Goal: Transaction & Acquisition: Purchase product/service

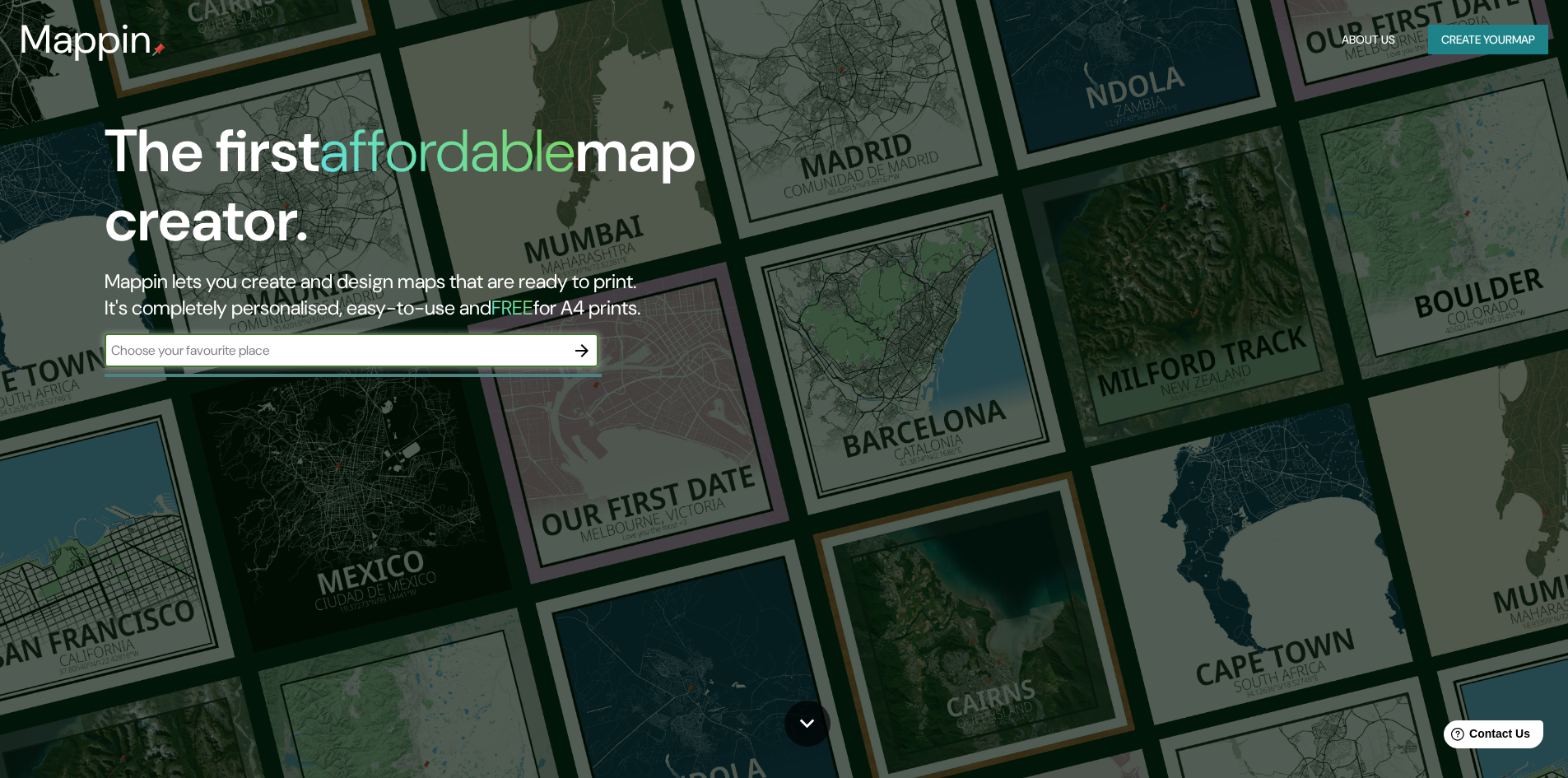
click at [238, 352] on input "text" at bounding box center [335, 350] width 461 height 19
type input "PUEBLA DE ZARAGOZA MEXICO"
click at [579, 353] on icon "button" at bounding box center [582, 351] width 20 height 20
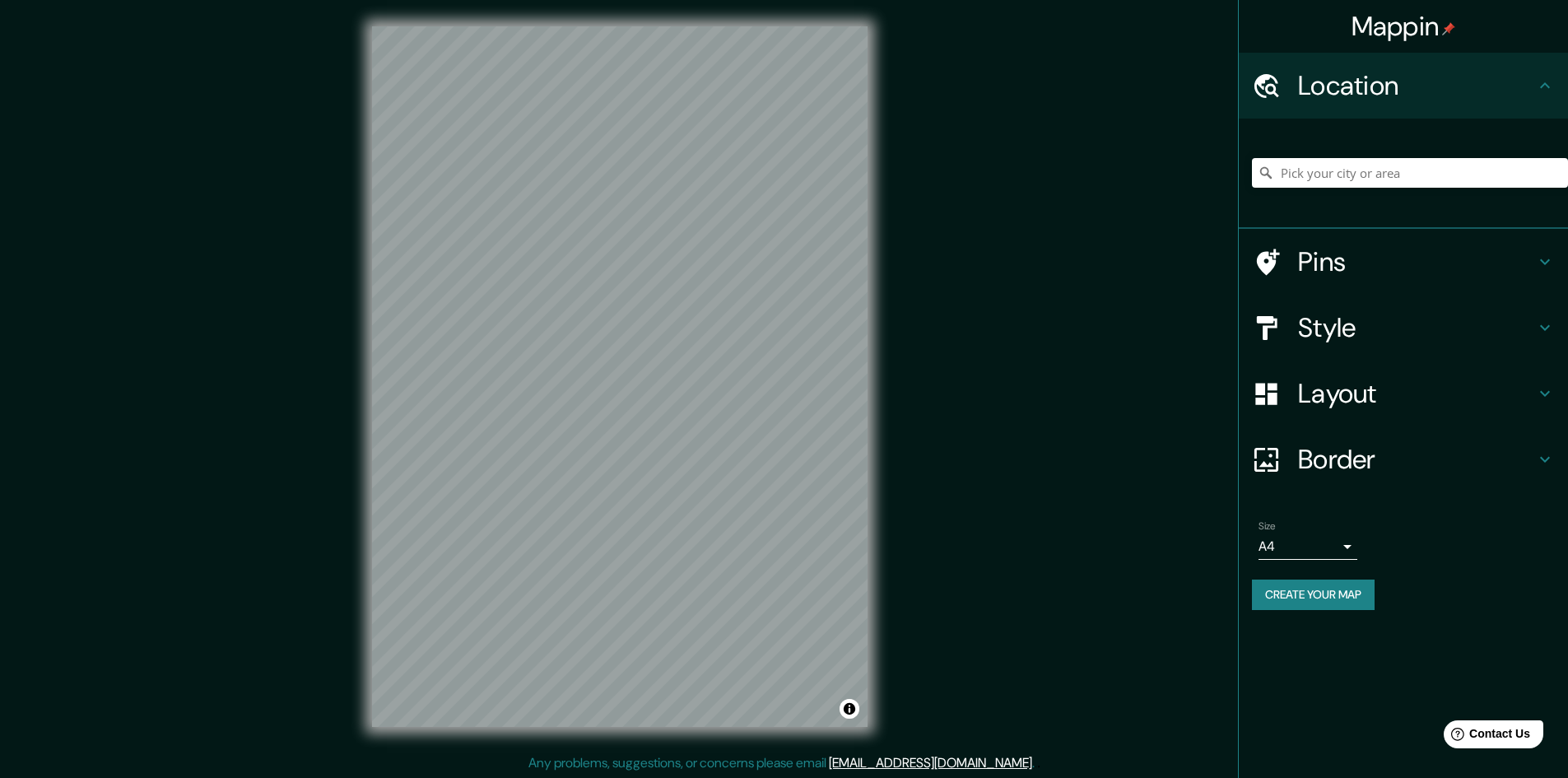
click at [1300, 337] on h4 "Style" at bounding box center [1415, 328] width 237 height 33
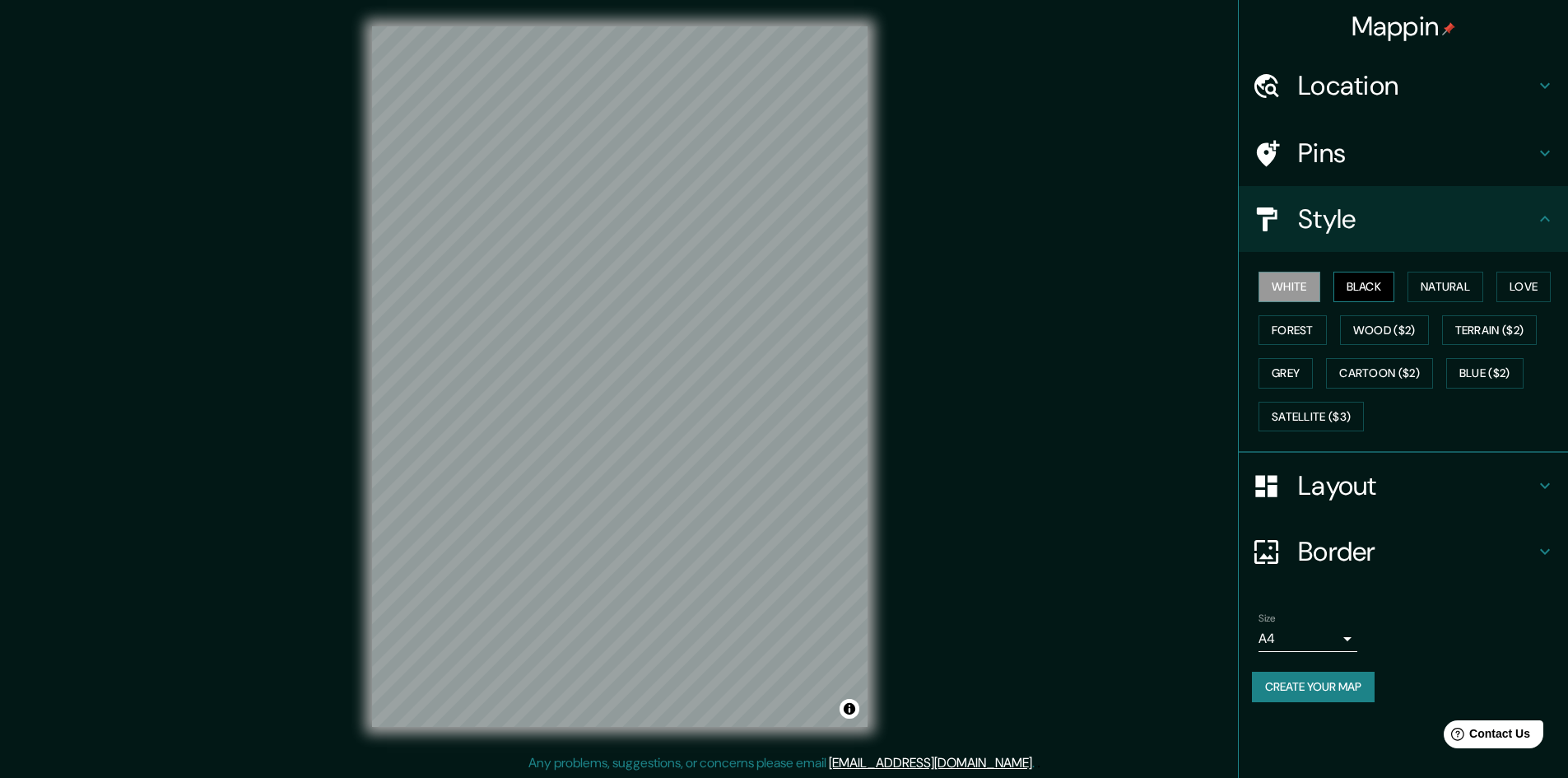
click at [1352, 290] on button "Black" at bounding box center [1363, 286] width 62 height 31
click at [1443, 284] on button "Natural" at bounding box center [1445, 286] width 76 height 31
click at [1548, 290] on button "Love" at bounding box center [1523, 286] width 54 height 31
click at [1297, 384] on button "Grey" at bounding box center [1286, 373] width 54 height 31
click at [1300, 336] on button "Forest" at bounding box center [1293, 330] width 68 height 31
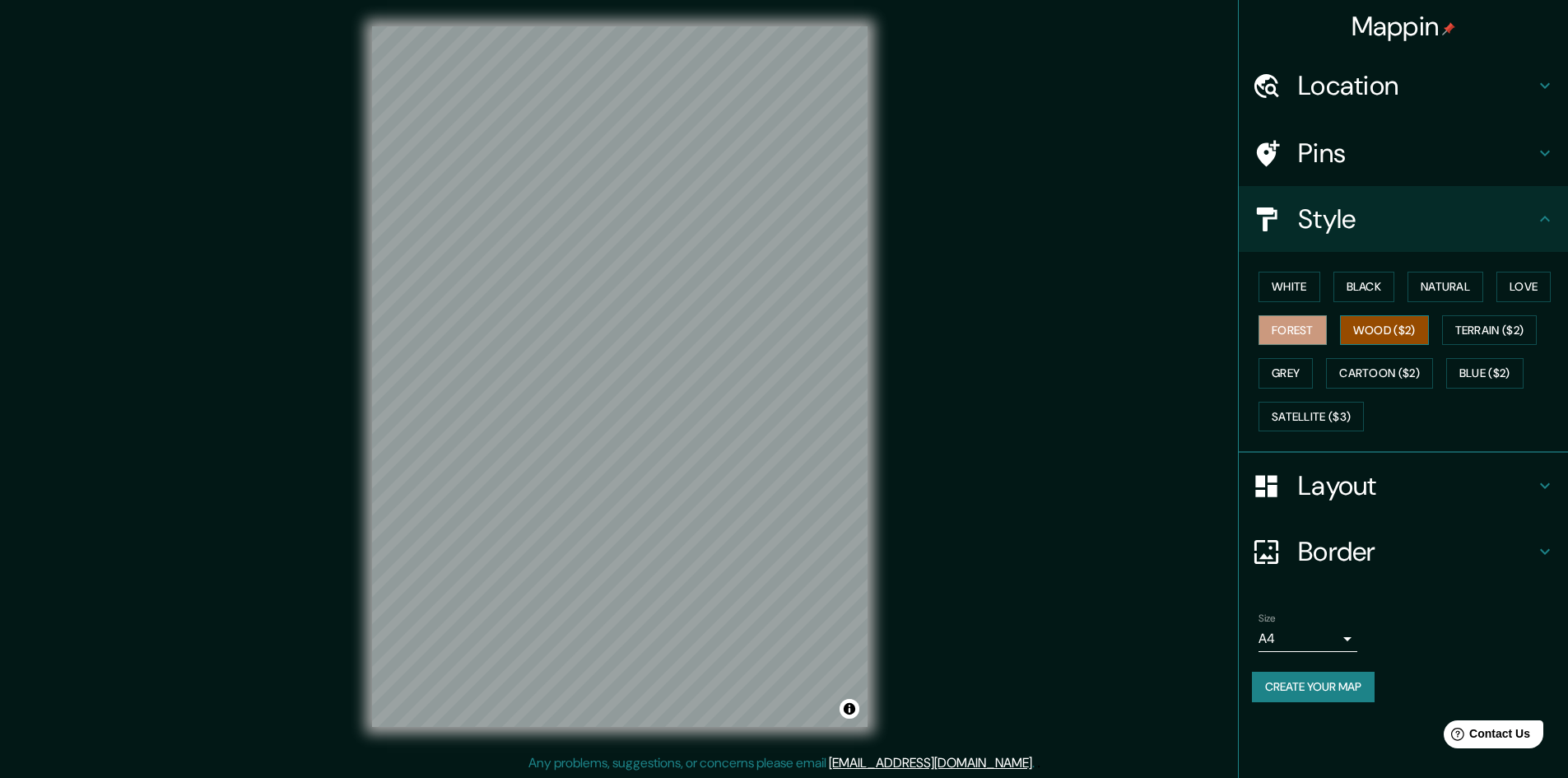
click at [1377, 331] on button "Wood ($2)" at bounding box center [1384, 330] width 89 height 31
click at [1510, 328] on button "Terrain ($2)" at bounding box center [1490, 330] width 96 height 31
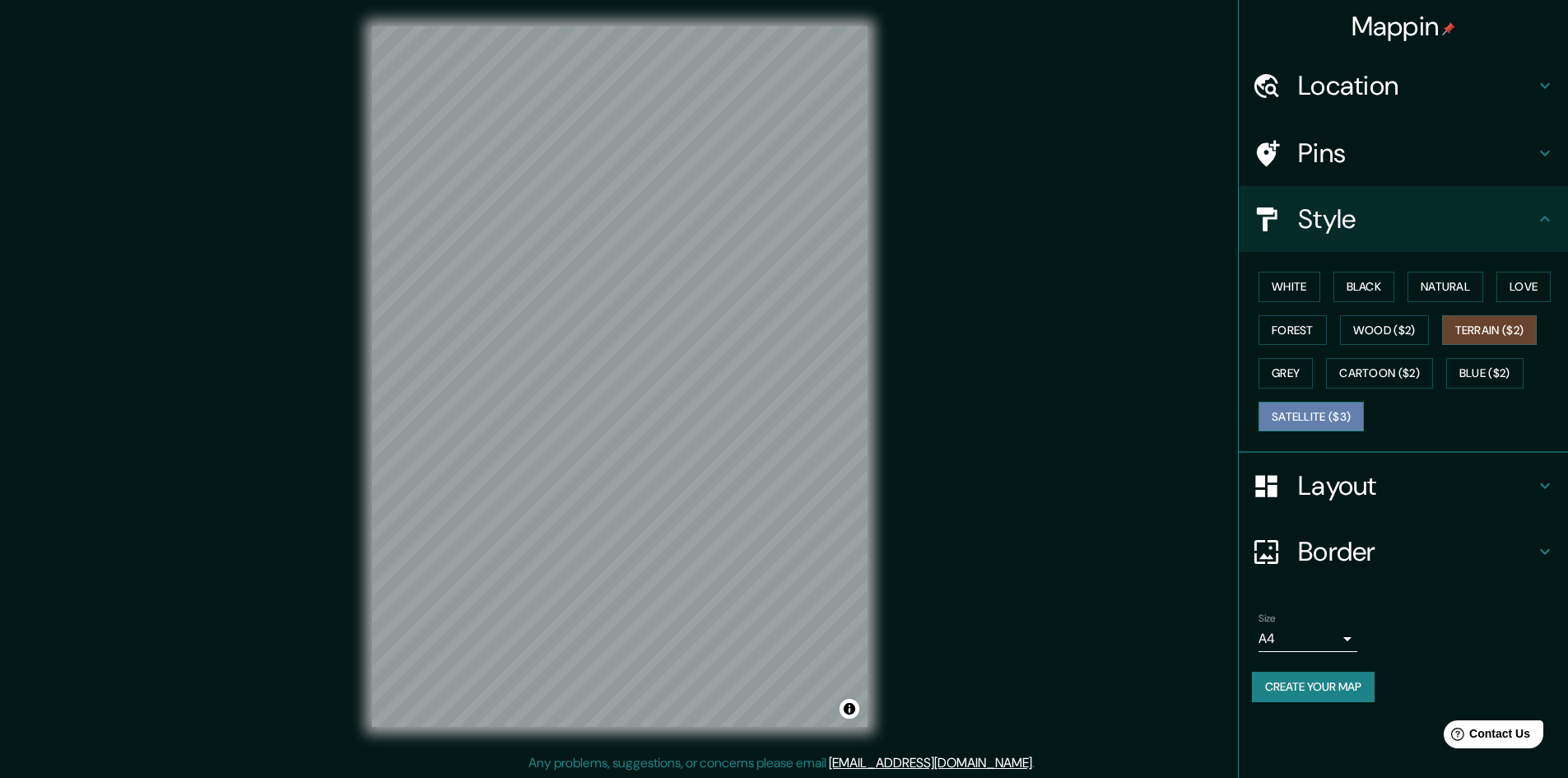
click at [1335, 421] on button "Satellite ($3)" at bounding box center [1311, 417] width 106 height 31
click at [1420, 356] on div "White Black Natural Love Forest Wood ($2) Terrain ($2) Grey Cartoon ($2) Blue (…" at bounding box center [1410, 351] width 316 height 173
click at [1418, 370] on button "Cartoon ($2)" at bounding box center [1379, 373] width 107 height 31
click at [1471, 335] on button "Terrain ($2)" at bounding box center [1490, 330] width 96 height 31
click at [1447, 291] on button "Natural" at bounding box center [1445, 286] width 76 height 31
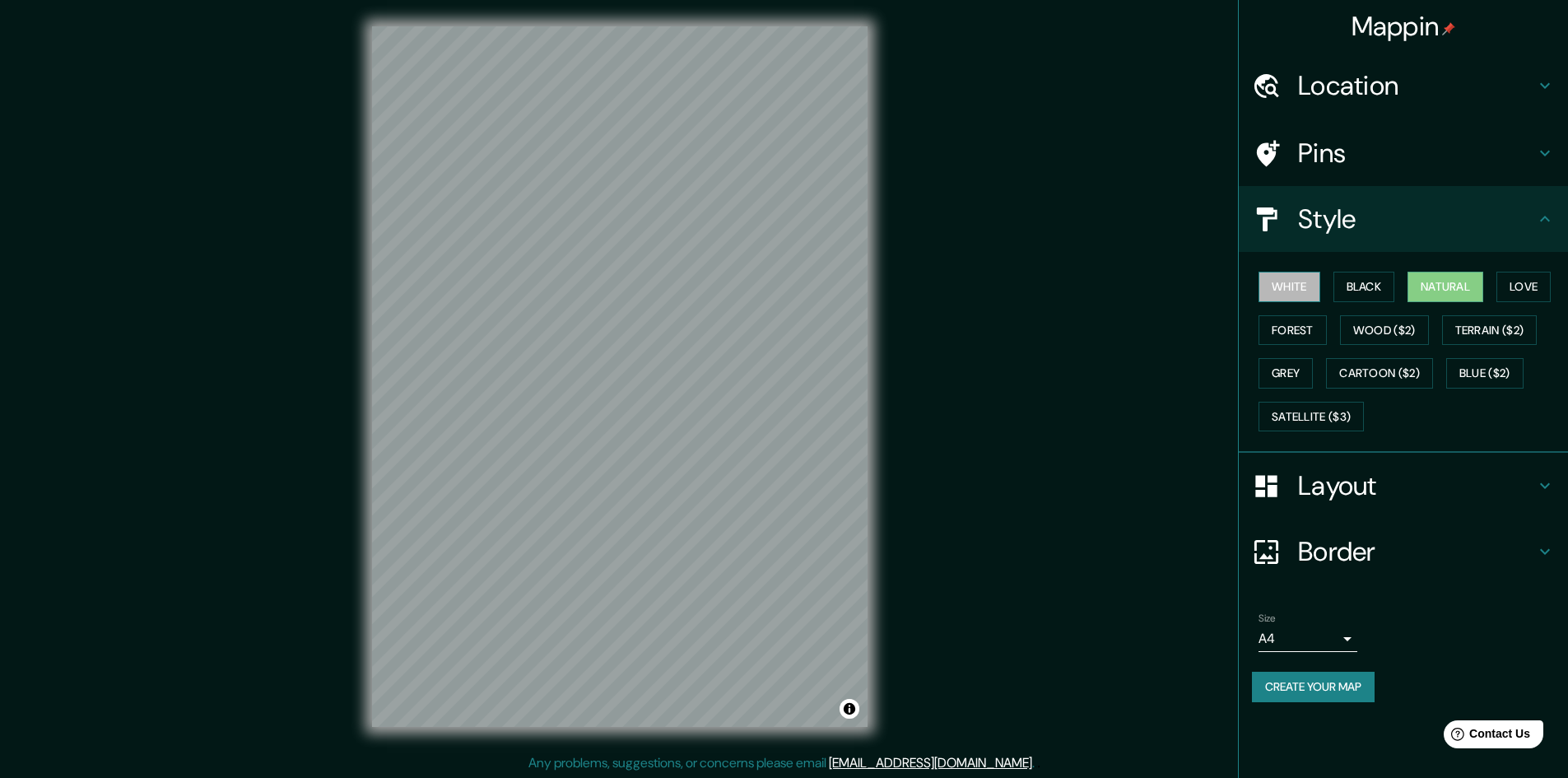
click at [1318, 295] on button "White" at bounding box center [1289, 286] width 62 height 31
click at [1344, 477] on h4 "Layout" at bounding box center [1415, 486] width 237 height 33
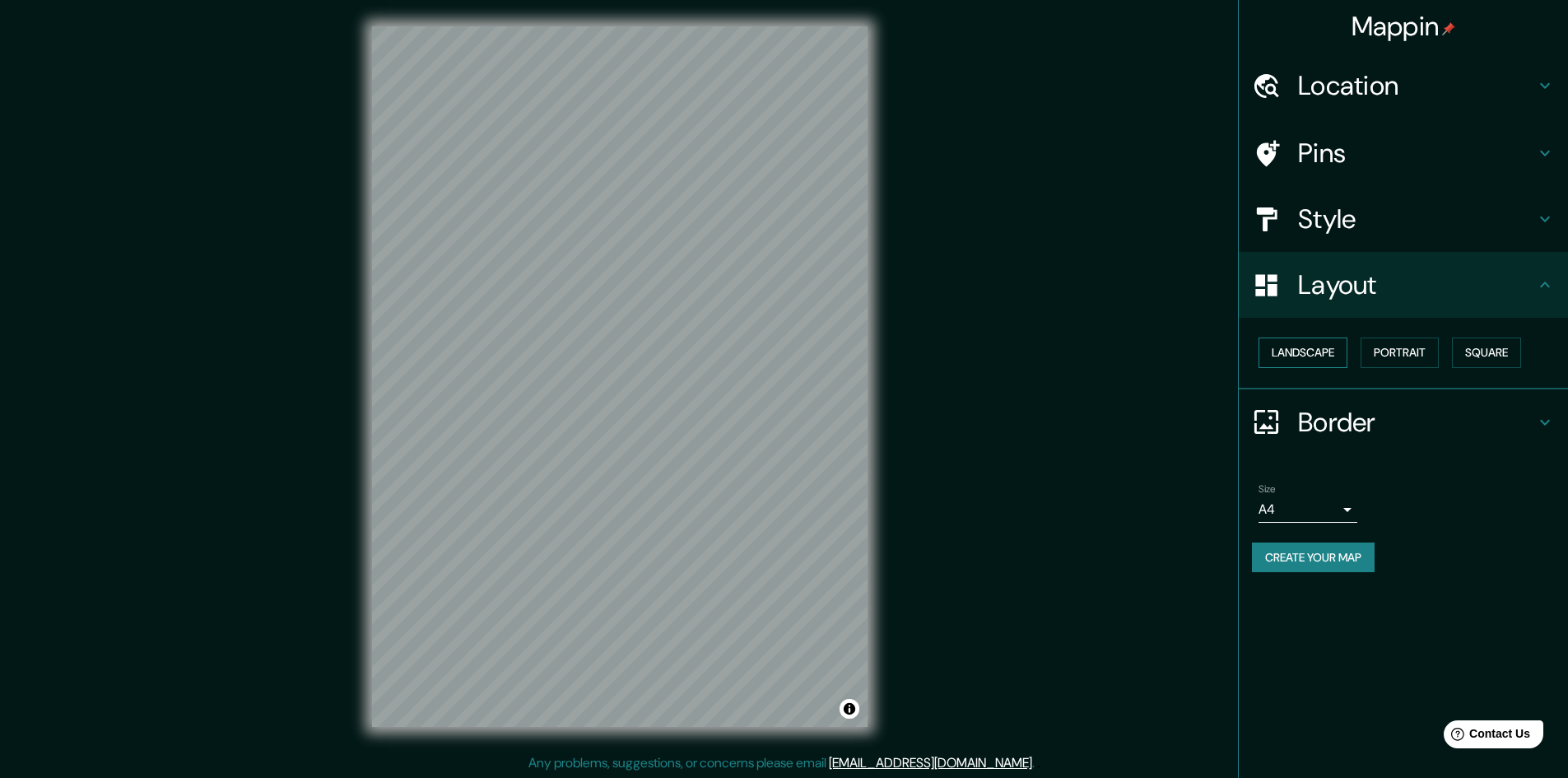
click at [1312, 348] on button "Landscape" at bounding box center [1303, 352] width 89 height 31
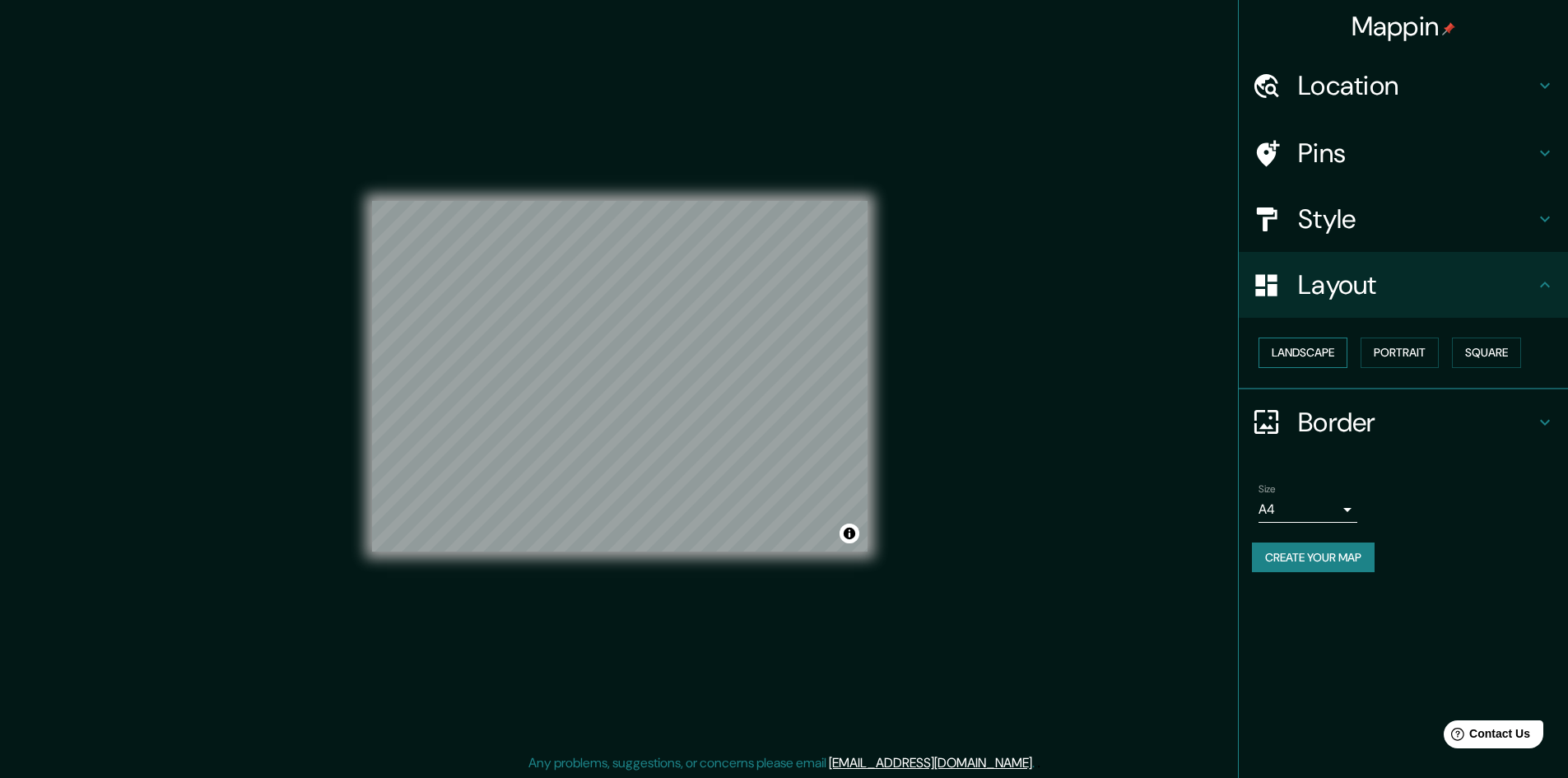
click at [1312, 348] on button "Landscape" at bounding box center [1303, 352] width 89 height 31
click at [1391, 353] on button "Portrait" at bounding box center [1399, 352] width 78 height 31
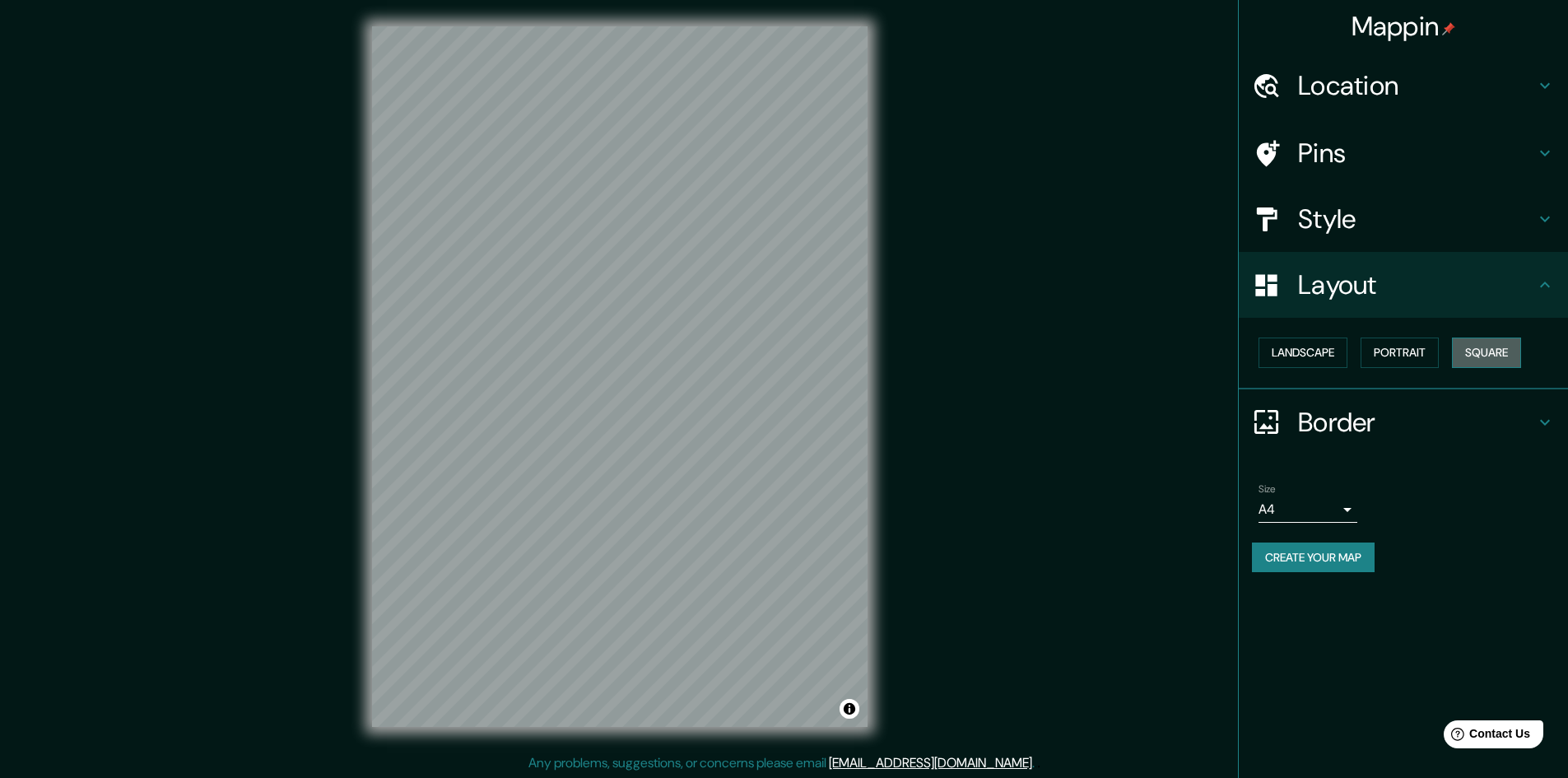
click at [1482, 353] on button "Square" at bounding box center [1486, 352] width 69 height 31
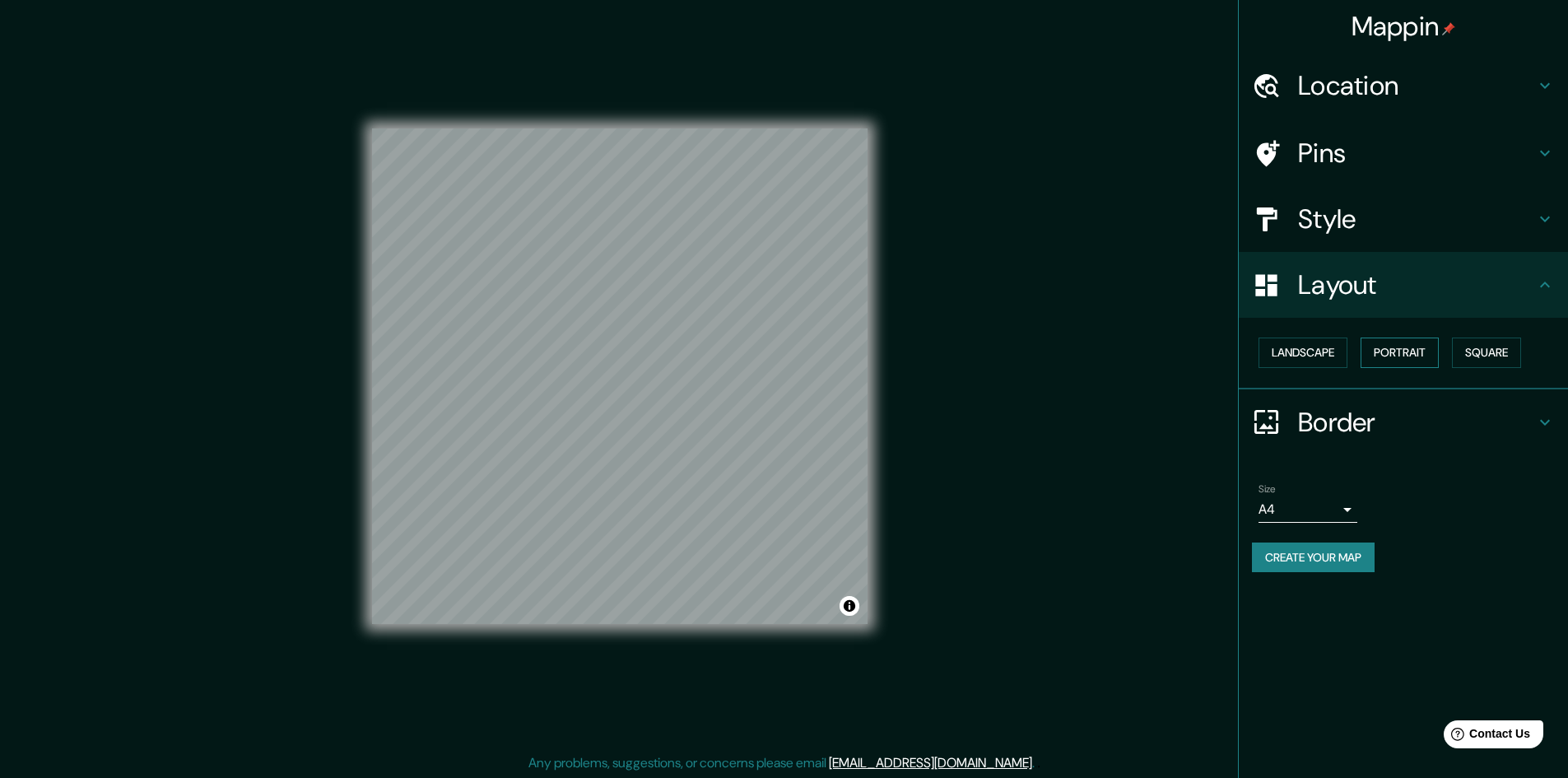
click at [1447, 356] on div "Landscape Portrait Square" at bounding box center [1410, 352] width 316 height 44
click at [1427, 356] on button "Portrait" at bounding box center [1399, 352] width 78 height 31
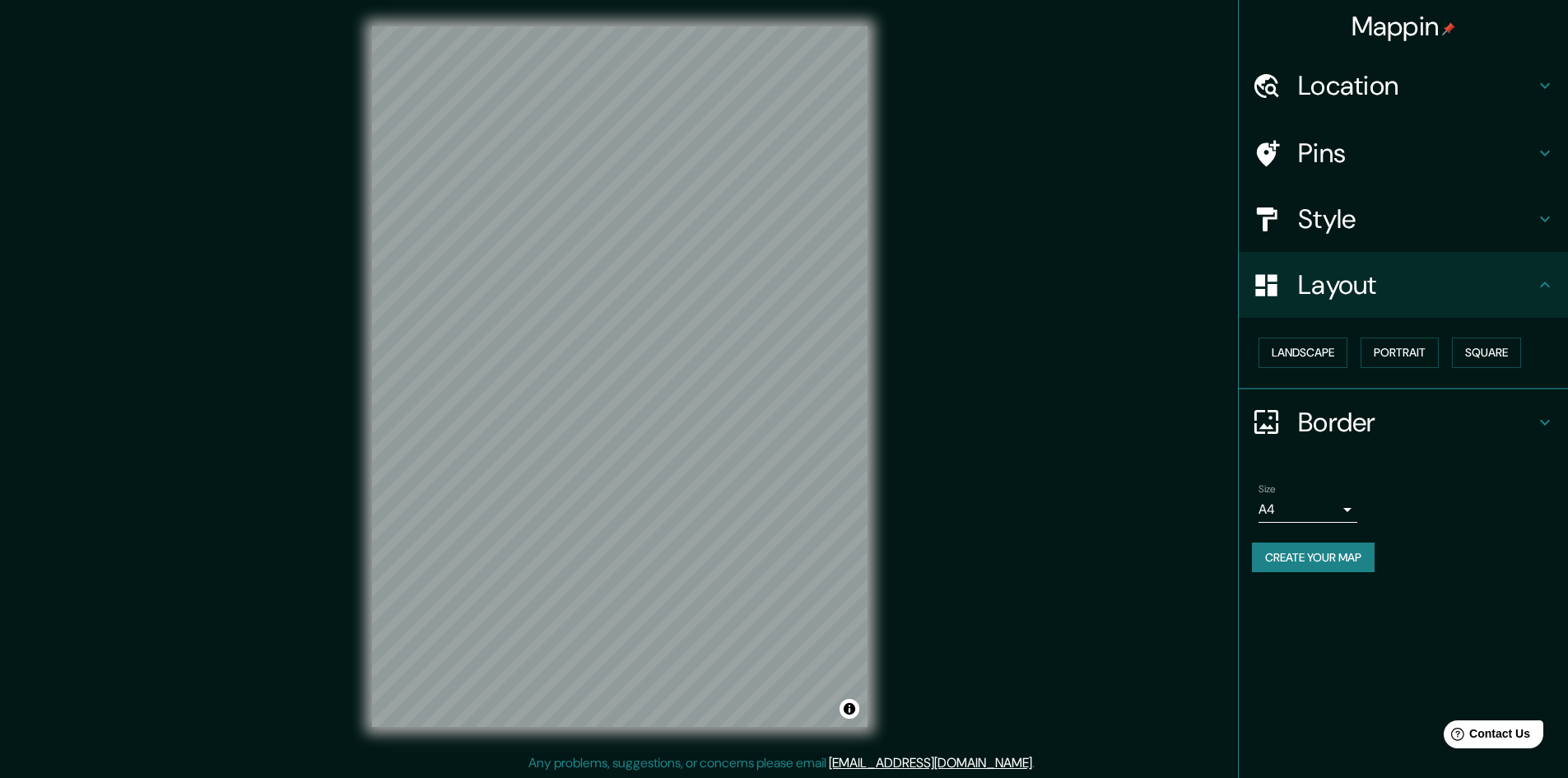
click at [1344, 219] on h4 "Style" at bounding box center [1415, 219] width 237 height 33
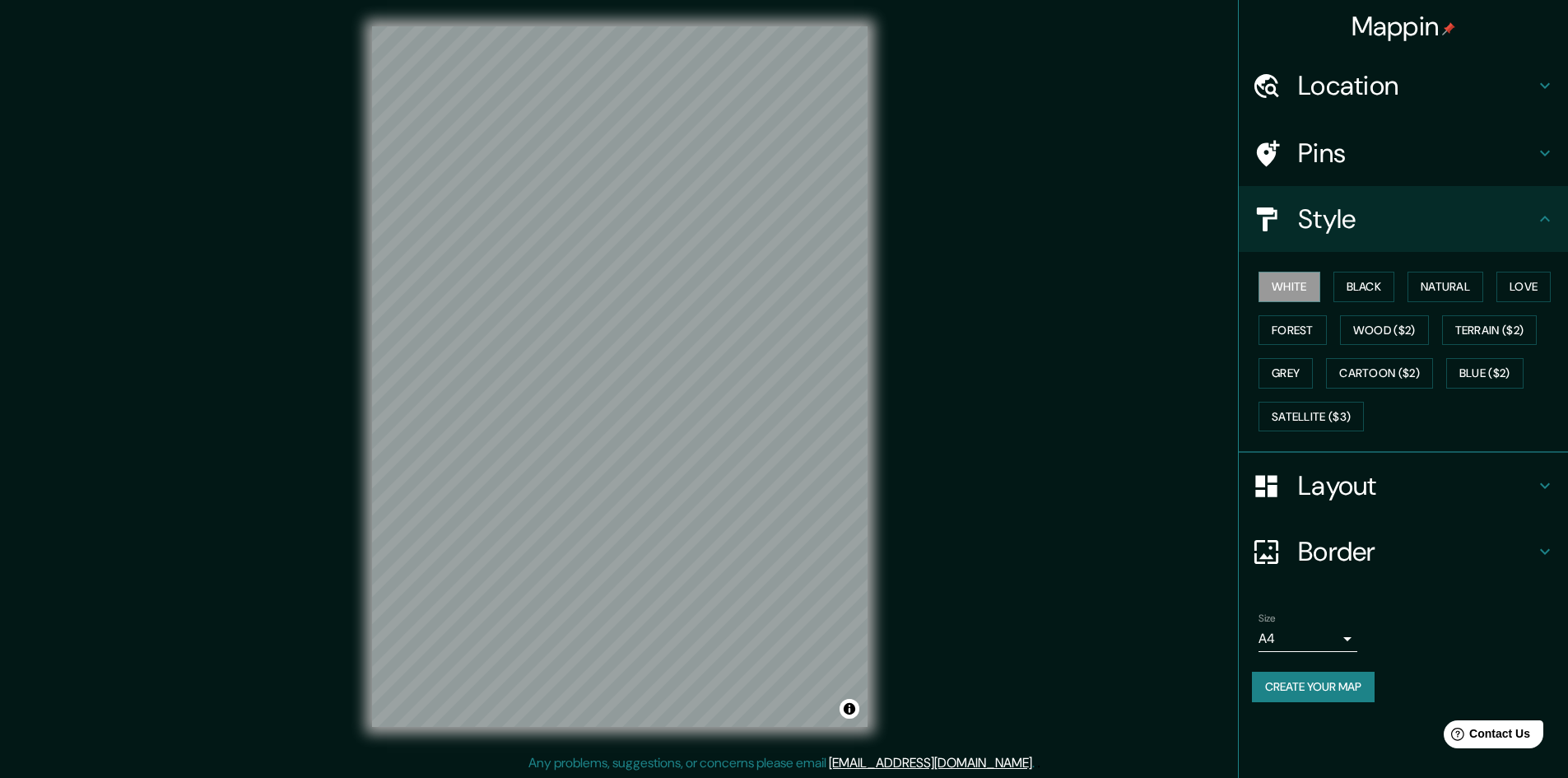
click at [1385, 94] on h4 "Location" at bounding box center [1415, 86] width 237 height 33
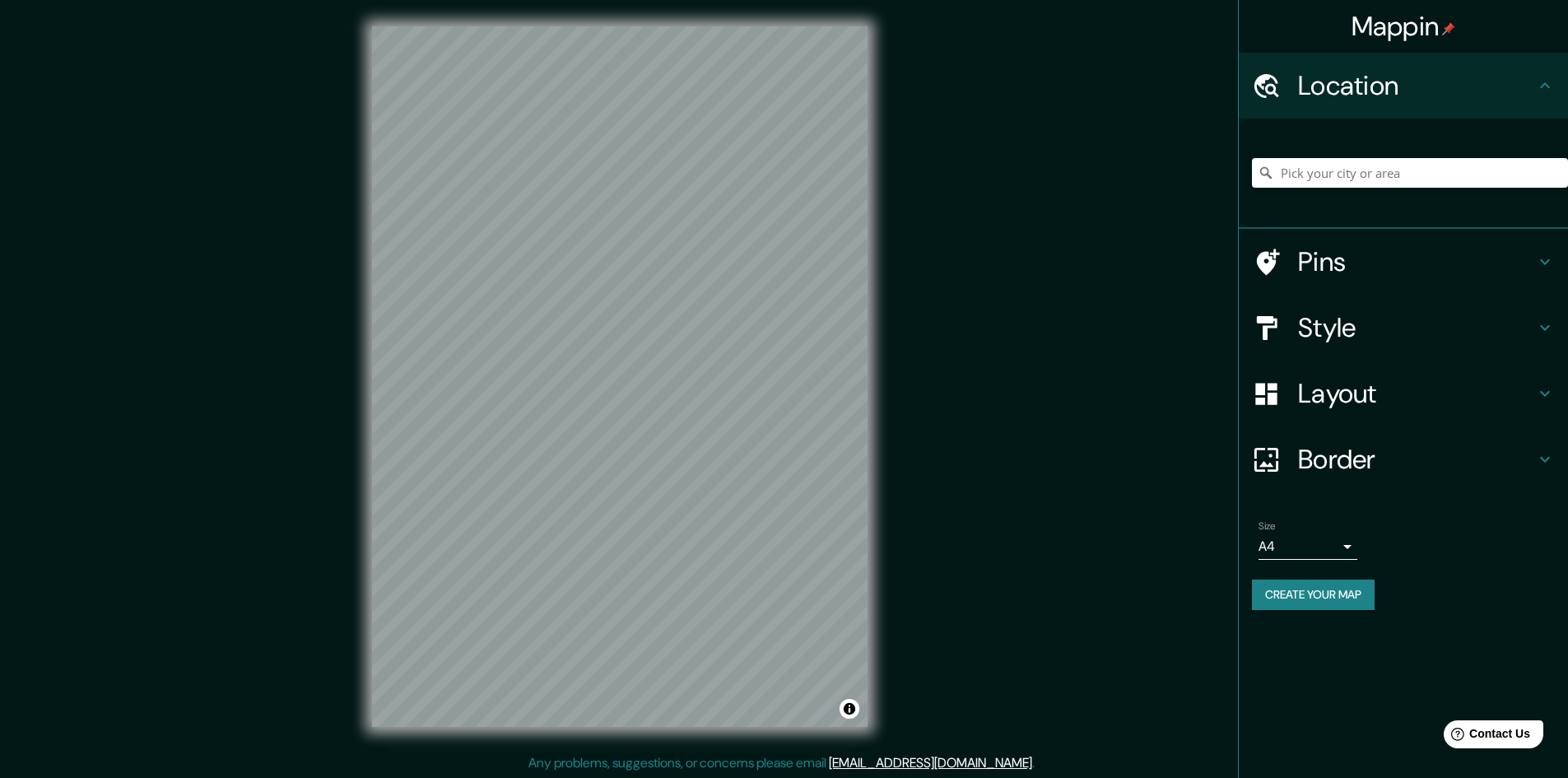
click at [1316, 587] on button "Create your map" at bounding box center [1313, 594] width 123 height 31
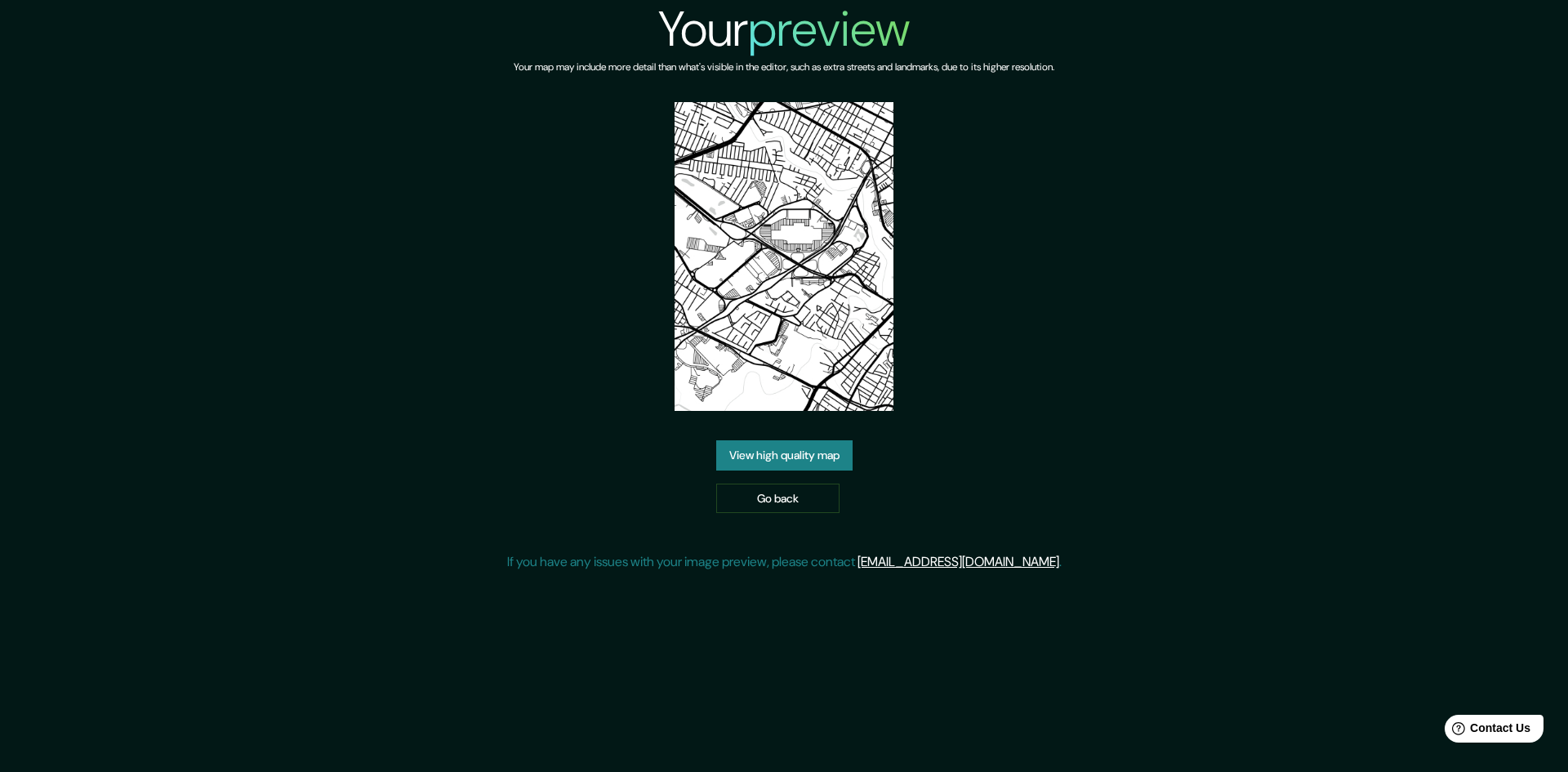
click at [834, 458] on link "View high quality map" at bounding box center [784, 455] width 137 height 30
